Goal: Task Accomplishment & Management: Complete application form

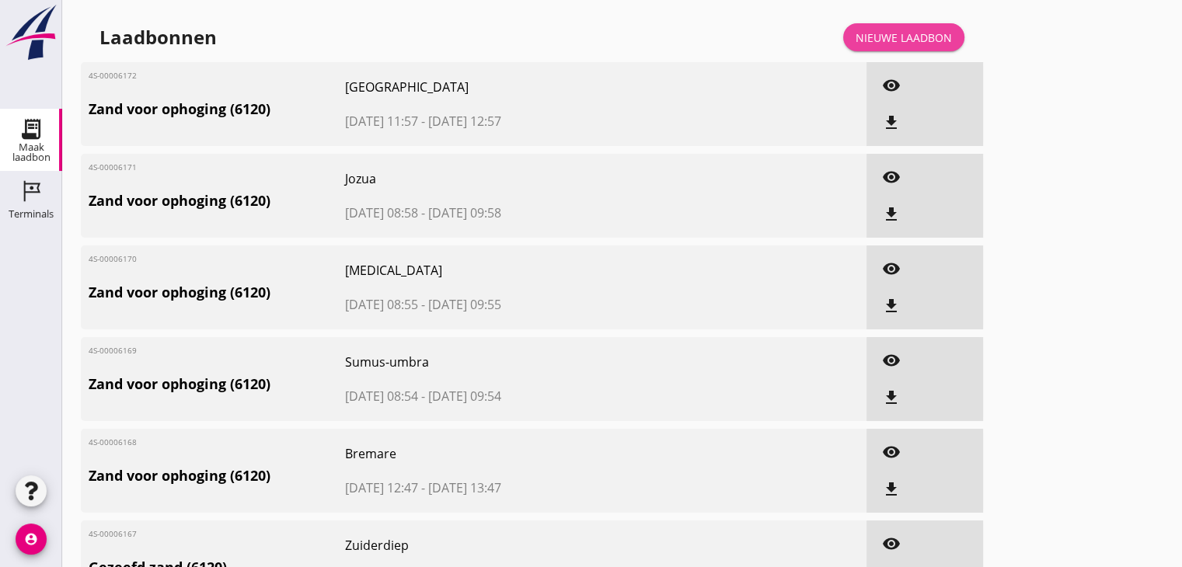
click at [892, 37] on div "Nieuwe laadbon" at bounding box center [903, 38] width 96 height 16
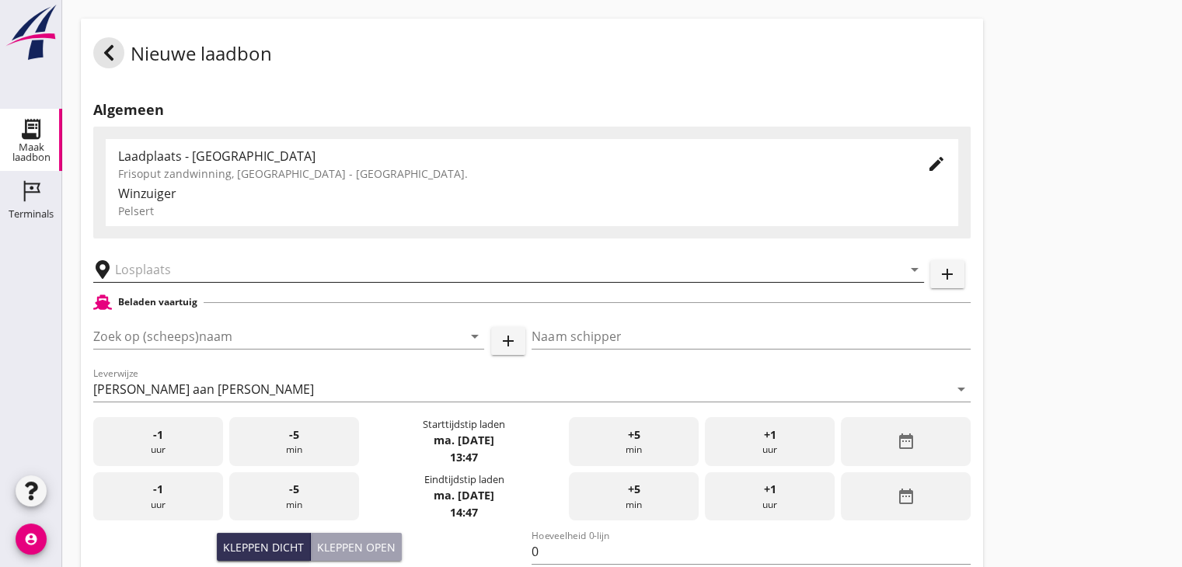
click at [169, 273] on input "text" at bounding box center [497, 269] width 765 height 25
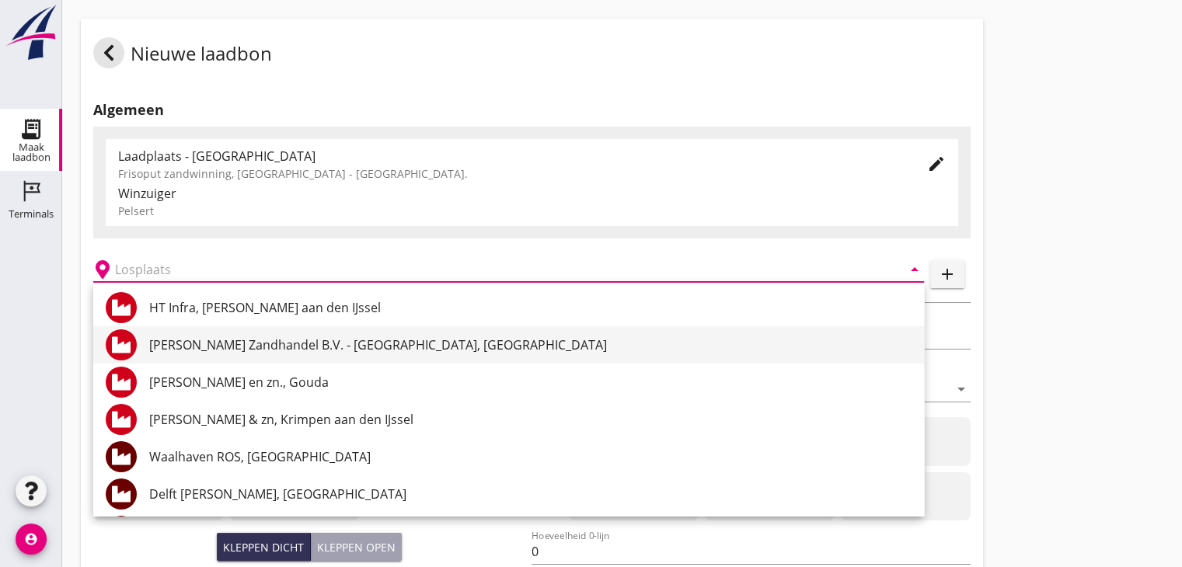
click at [216, 347] on div "[PERSON_NAME] Zandhandel B.V. - [GEOGRAPHIC_DATA], [GEOGRAPHIC_DATA]" at bounding box center [530, 345] width 762 height 19
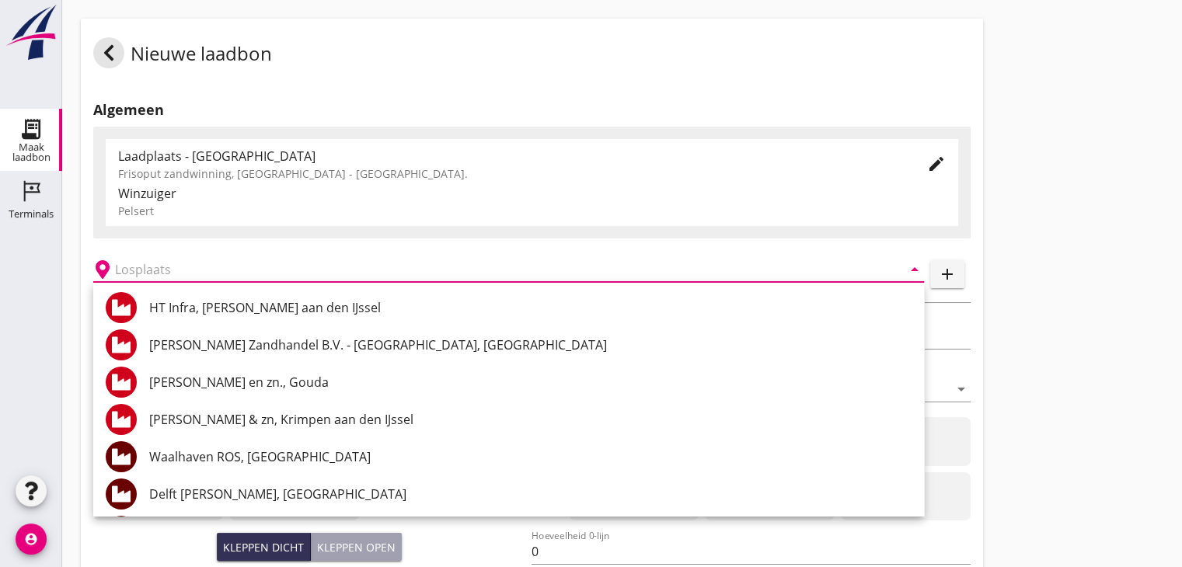
type input "[PERSON_NAME] Zandhandel B.V. - [GEOGRAPHIC_DATA], [GEOGRAPHIC_DATA]"
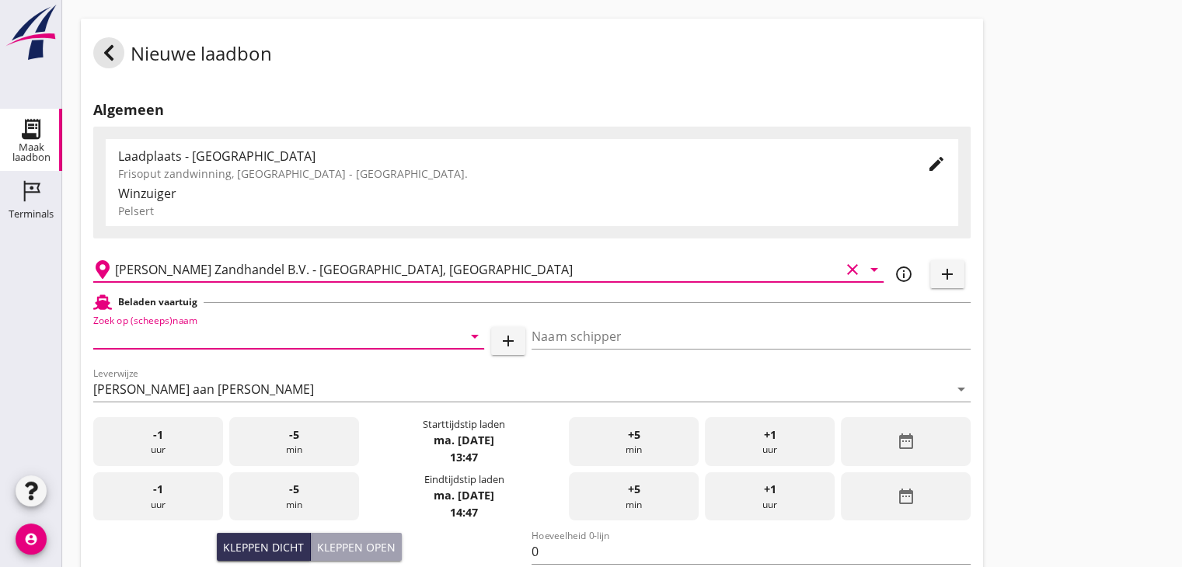
click at [190, 333] on input "Zoek op (scheeps)naam" at bounding box center [266, 336] width 347 height 25
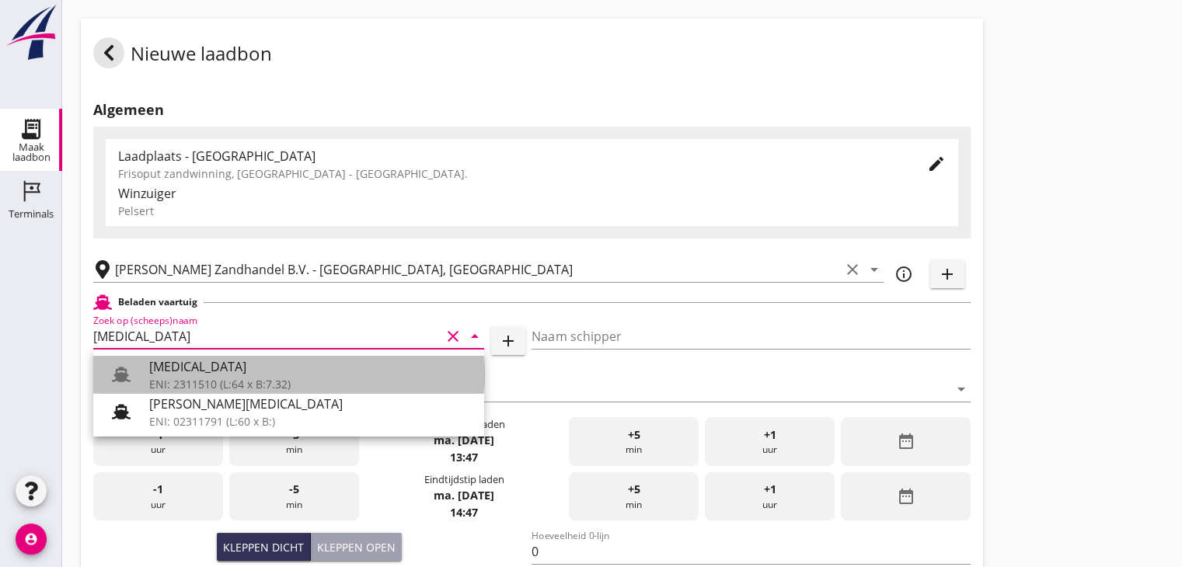
click at [168, 373] on div "[MEDICAL_DATA]" at bounding box center [310, 366] width 322 height 19
type input "[MEDICAL_DATA]"
type input "[PERSON_NAME]"
type input "552"
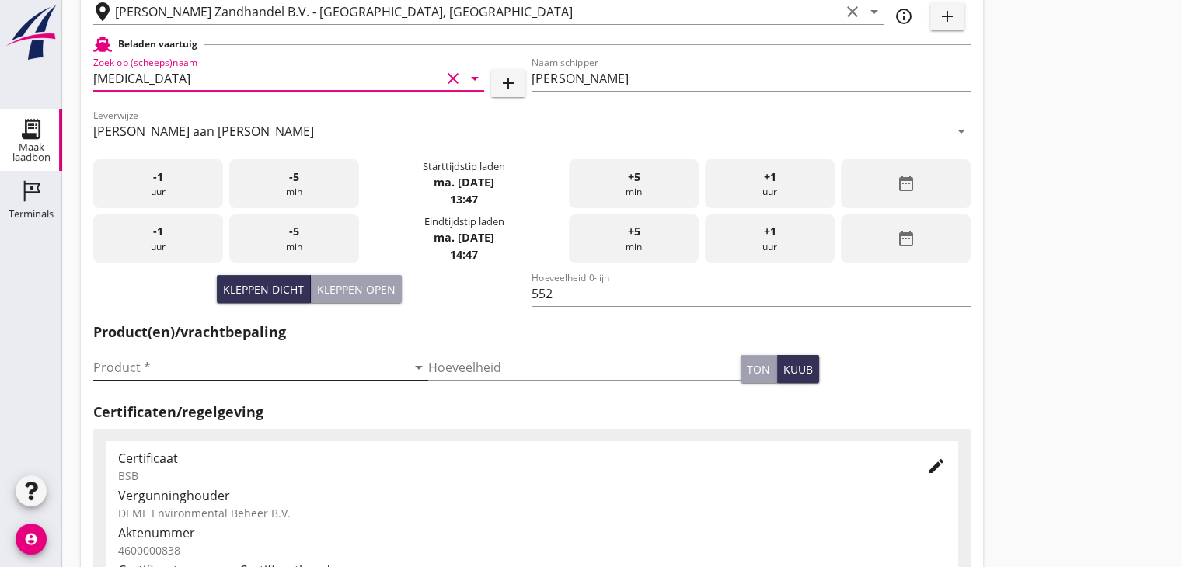
scroll to position [311, 0]
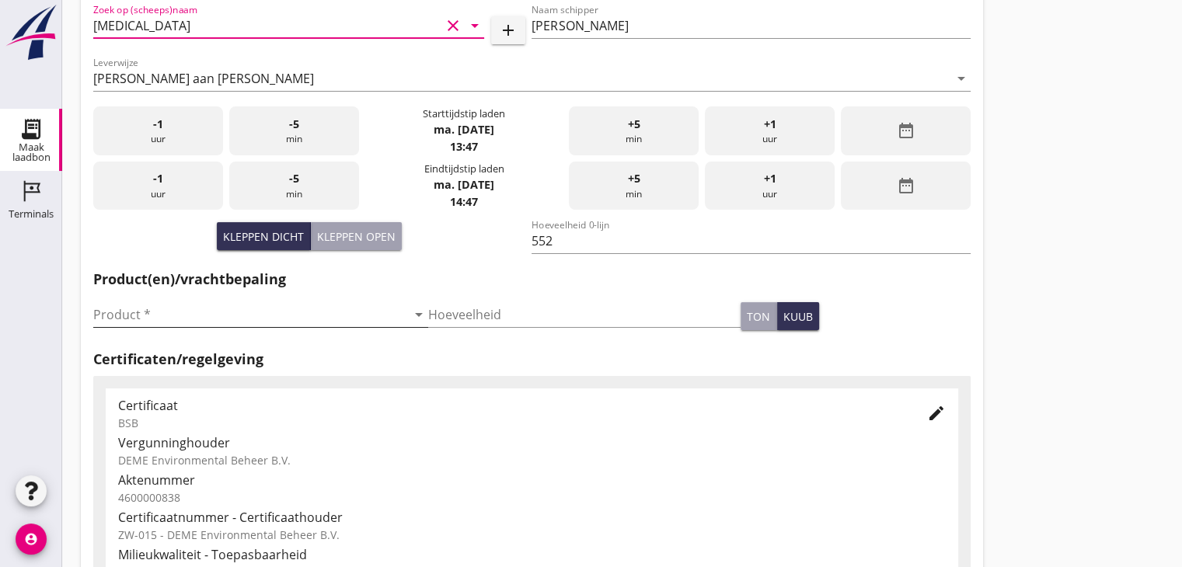
type input "[MEDICAL_DATA]"
click at [121, 319] on input "Product *" at bounding box center [249, 314] width 313 height 25
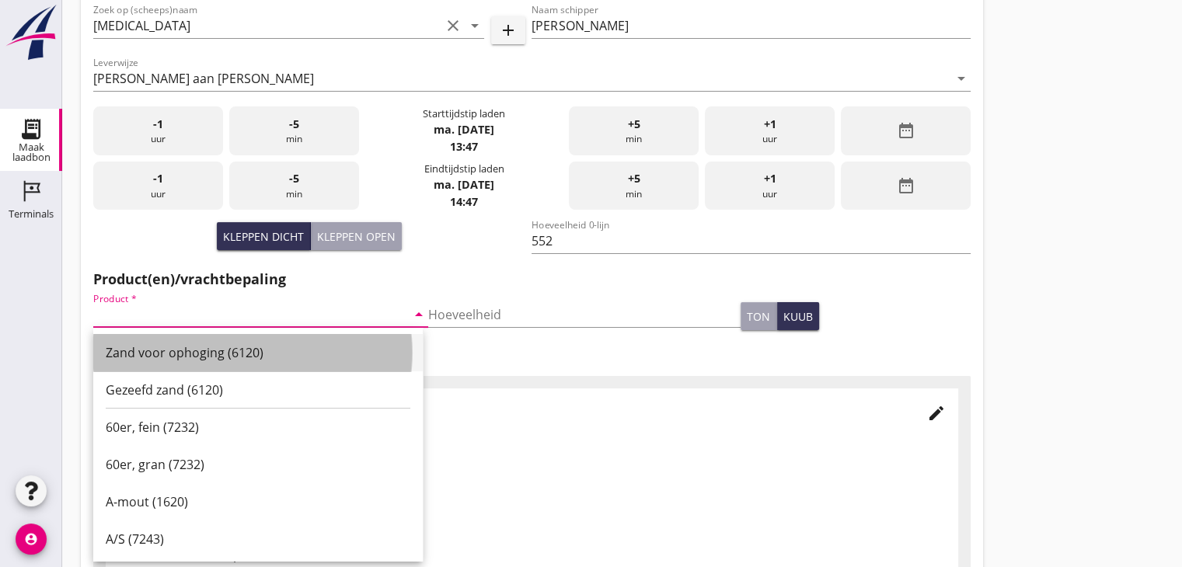
click at [162, 349] on div "Zand voor ophoging (6120)" at bounding box center [258, 352] width 305 height 19
type input "Zand voor ophoging (6120)"
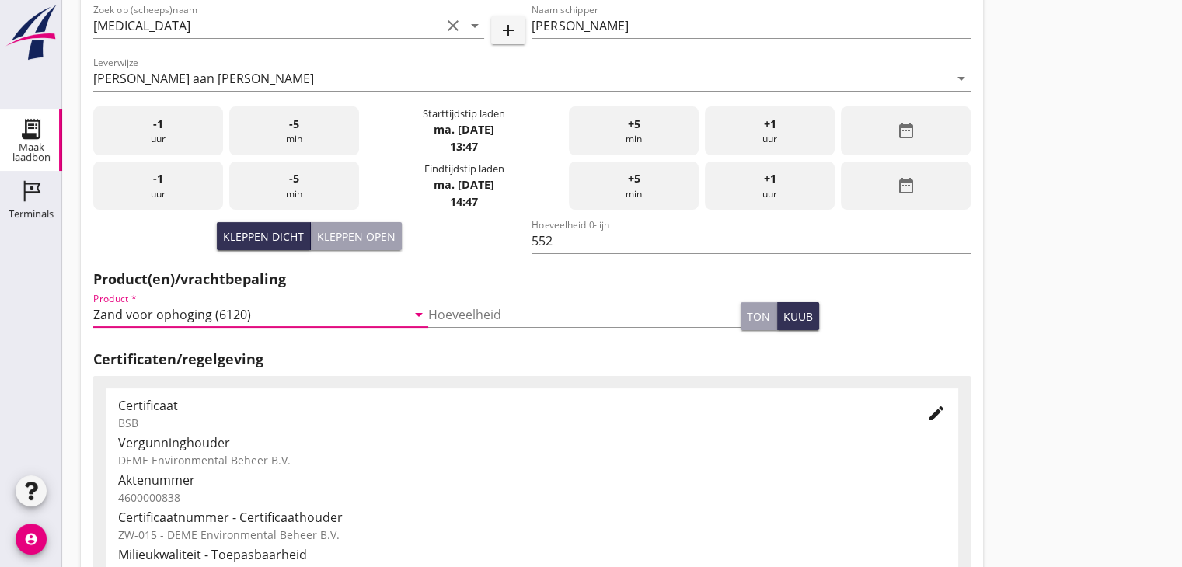
scroll to position [544, 0]
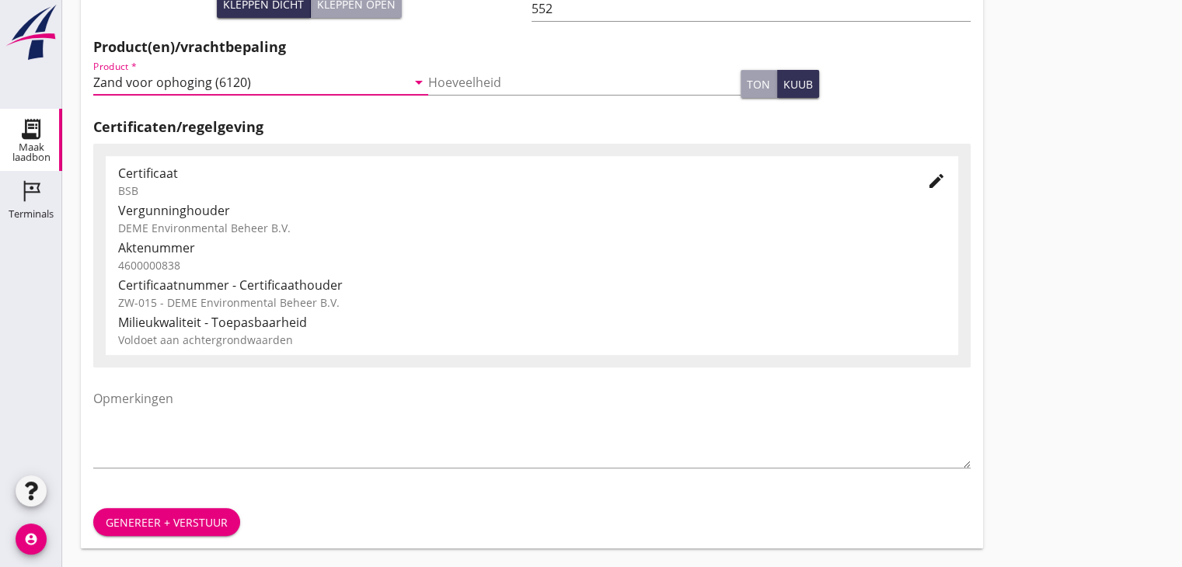
click at [158, 524] on div "Genereer + verstuur" at bounding box center [167, 522] width 122 height 16
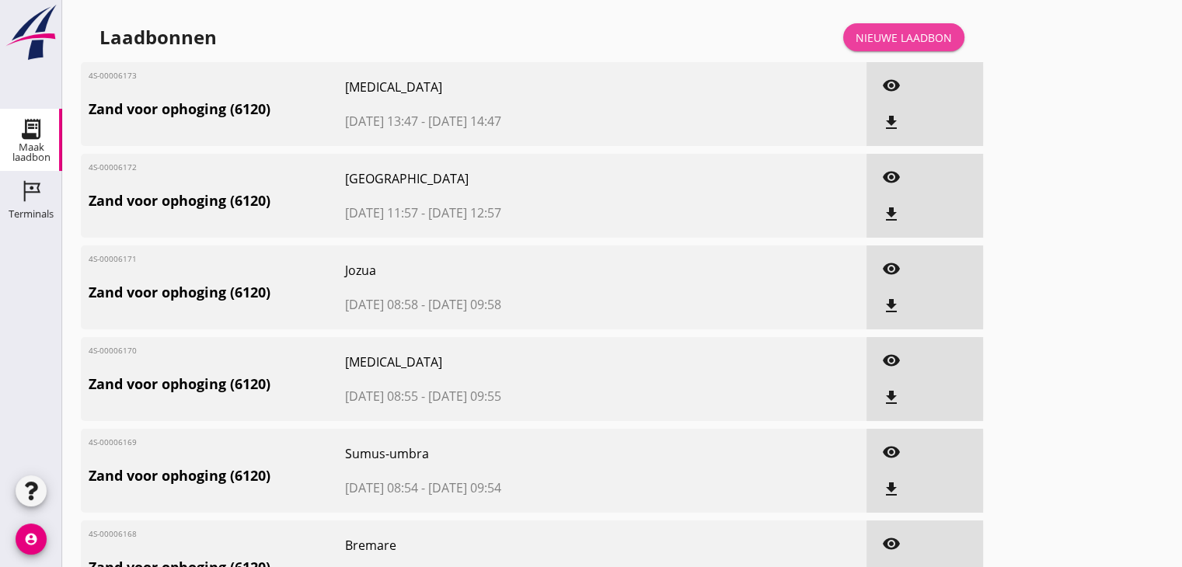
click at [908, 32] on div "Nieuwe laadbon" at bounding box center [903, 38] width 96 height 16
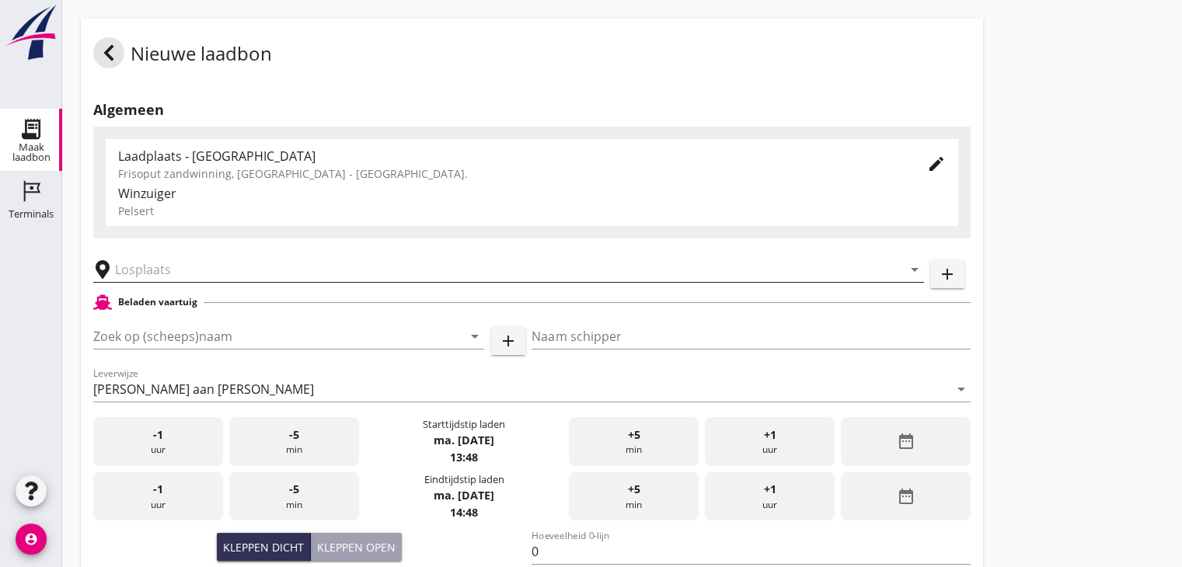
click at [172, 266] on input "text" at bounding box center [497, 269] width 765 height 25
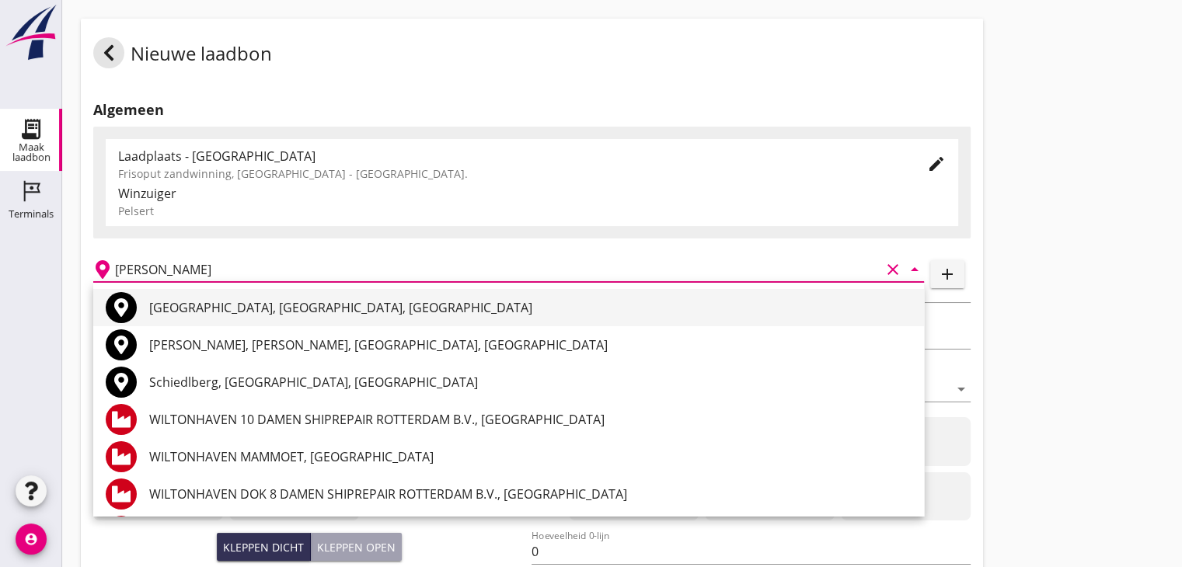
click at [229, 313] on div "[GEOGRAPHIC_DATA], [GEOGRAPHIC_DATA], [GEOGRAPHIC_DATA]" at bounding box center [530, 307] width 762 height 19
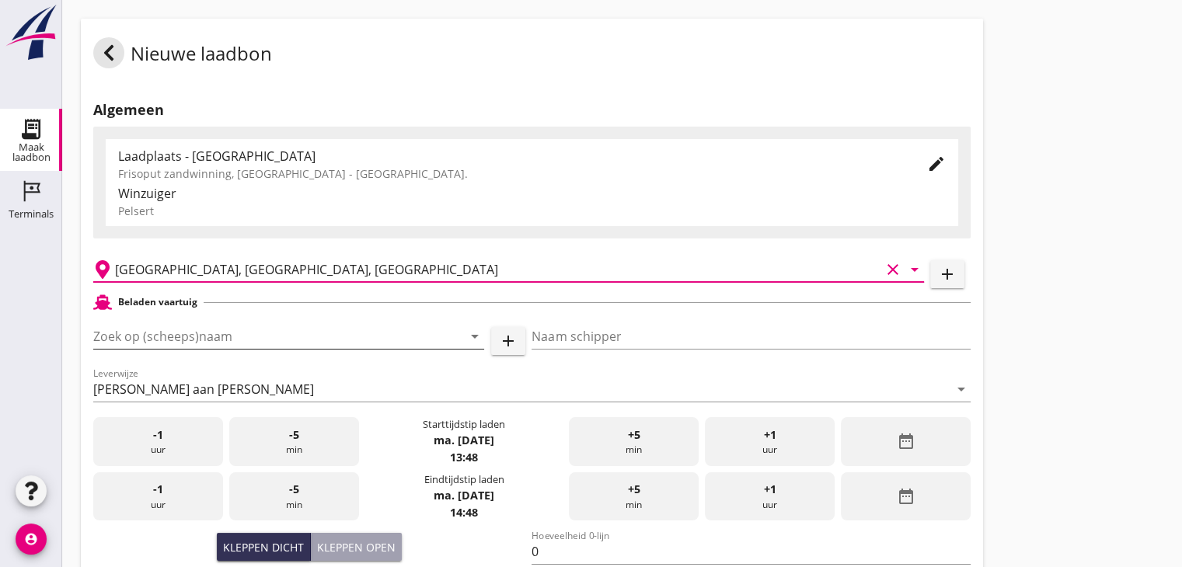
type input "[GEOGRAPHIC_DATA], [GEOGRAPHIC_DATA], [GEOGRAPHIC_DATA]"
click at [169, 333] on input "Zoek op (scheeps)naam" at bounding box center [266, 336] width 347 height 25
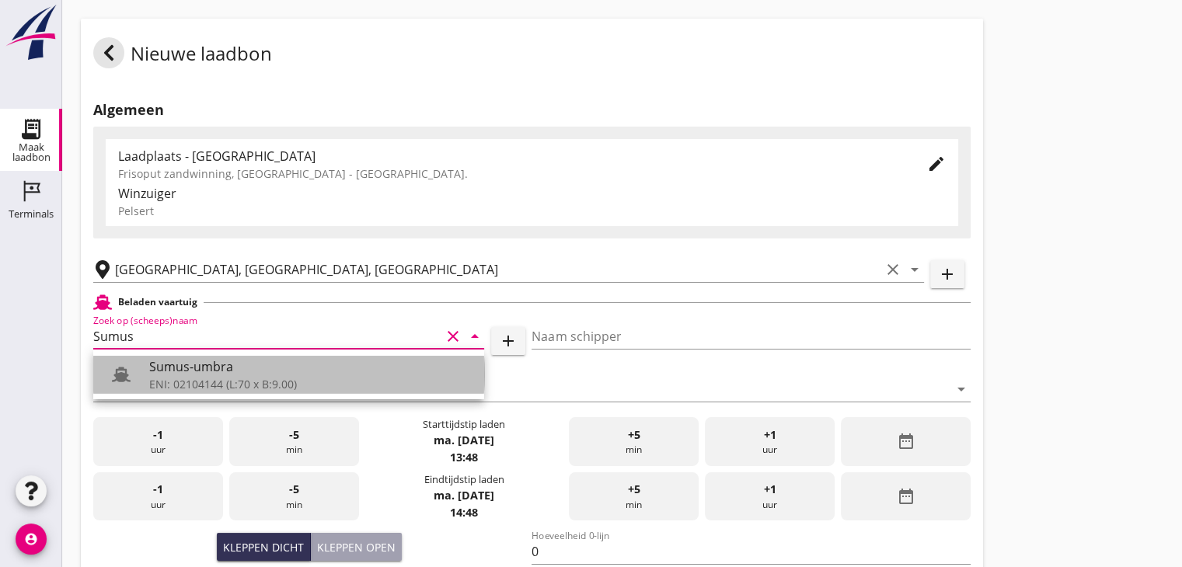
click at [183, 378] on div "ENI: 02104144 (L:70 x B:9.00)" at bounding box center [310, 384] width 322 height 16
type input "Sumus-umbra"
type input "[PERSON_NAME]"
type input "600"
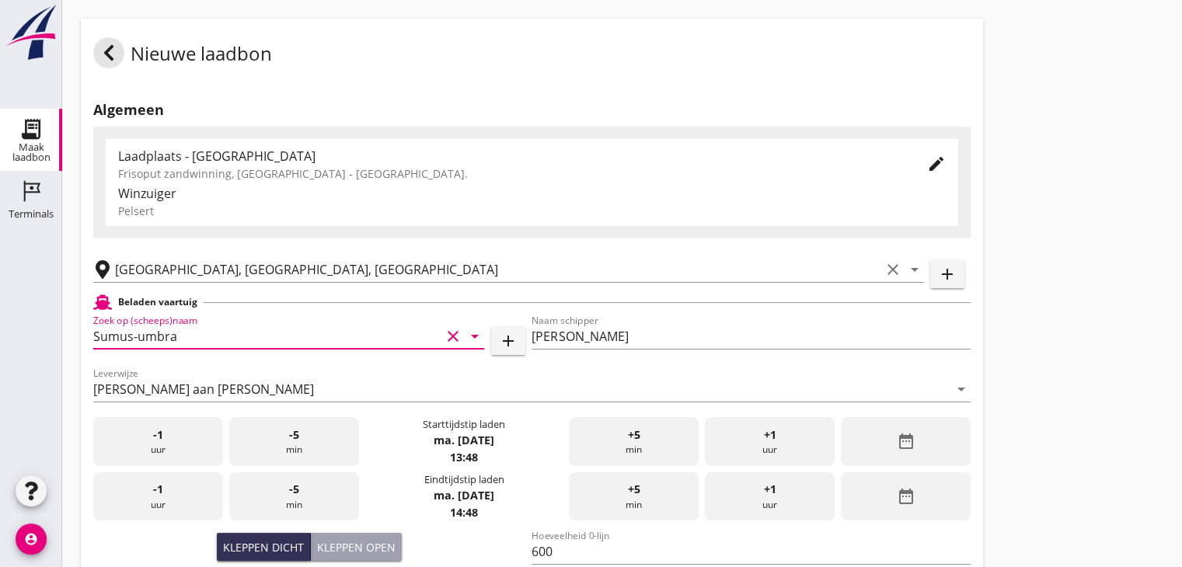
scroll to position [233, 0]
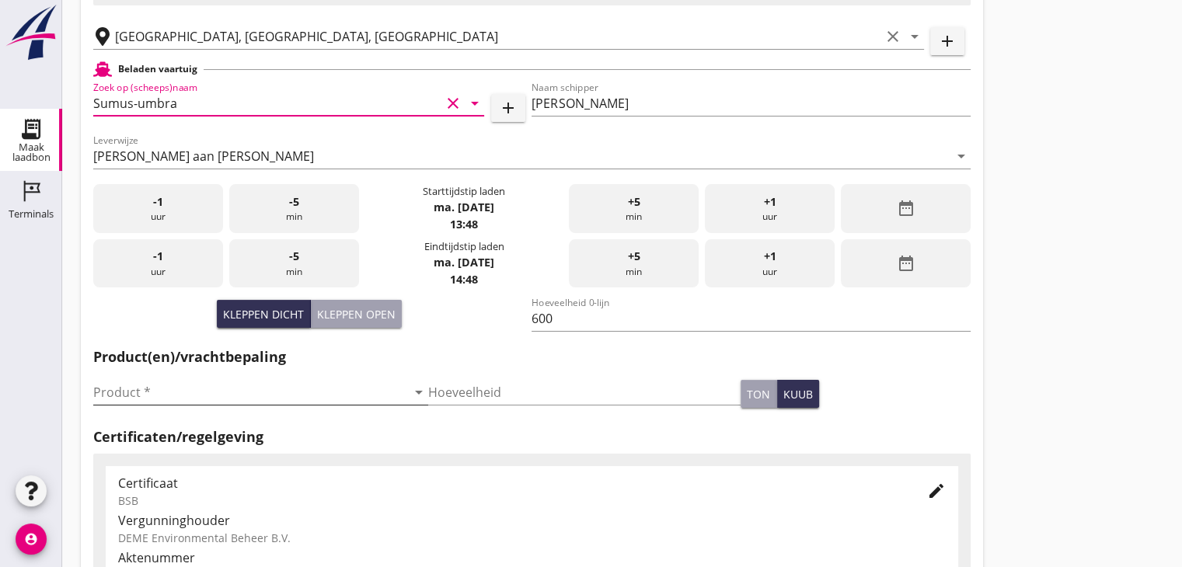
type input "Sumus-umbra"
click at [119, 384] on input "Product *" at bounding box center [249, 392] width 313 height 25
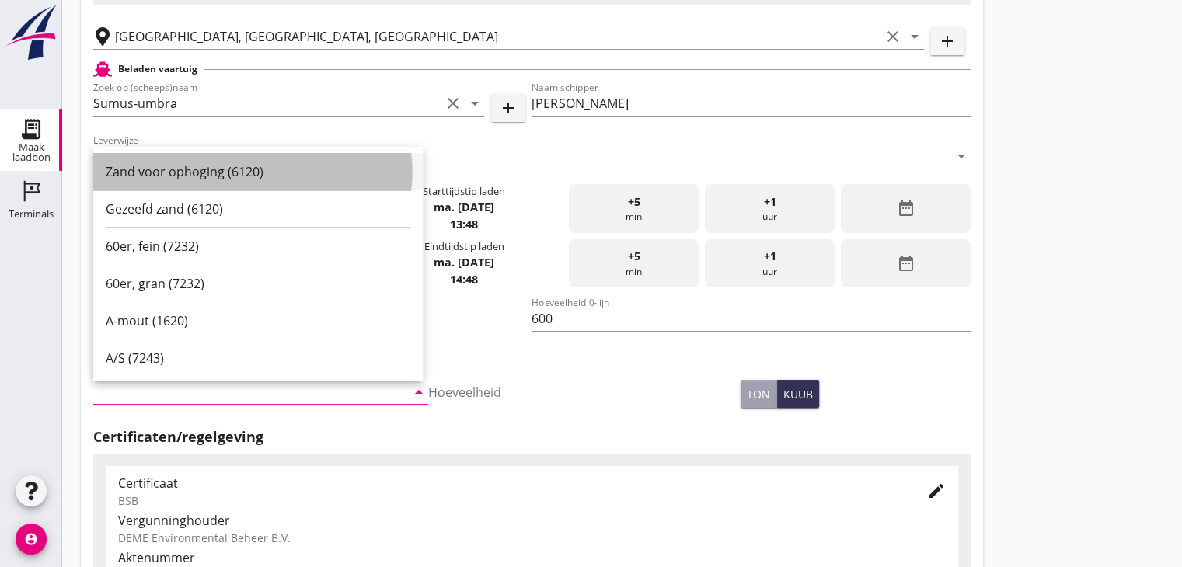
click at [199, 161] on div "Zand voor ophoging (6120)" at bounding box center [258, 171] width 305 height 37
type input "Zand voor ophoging (6120)"
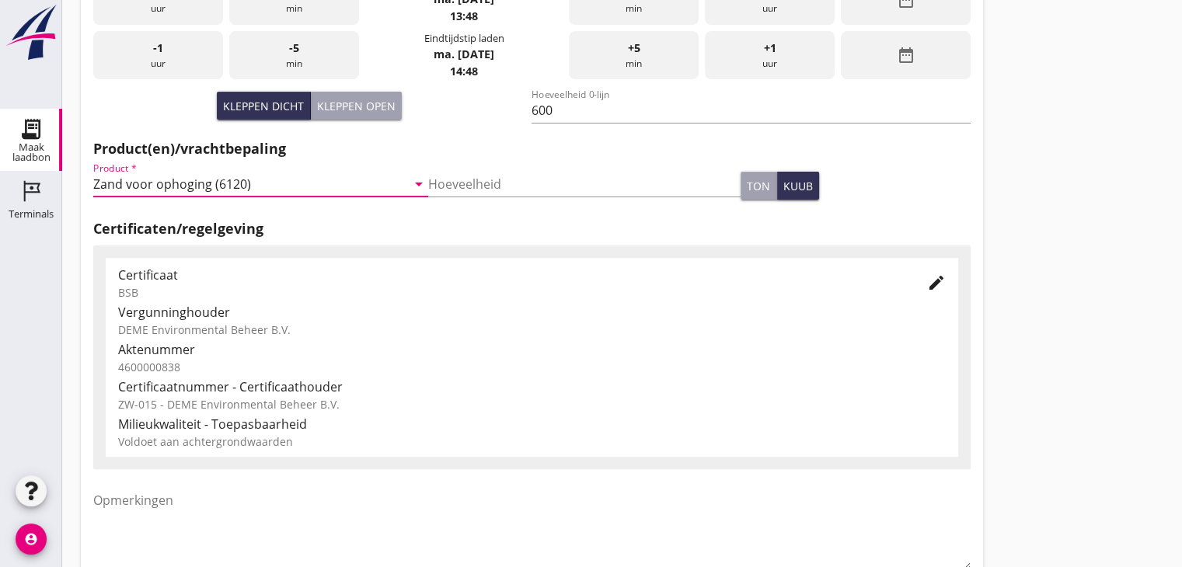
scroll to position [544, 0]
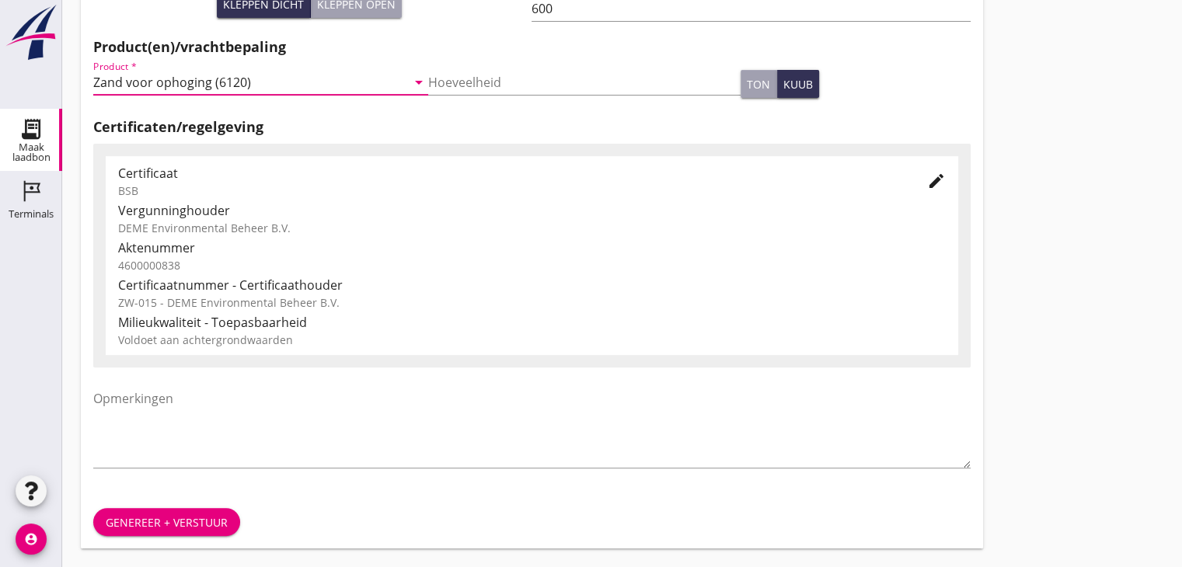
click at [177, 517] on div "Genereer + verstuur" at bounding box center [167, 522] width 122 height 16
